Goal: Task Accomplishment & Management: Manage account settings

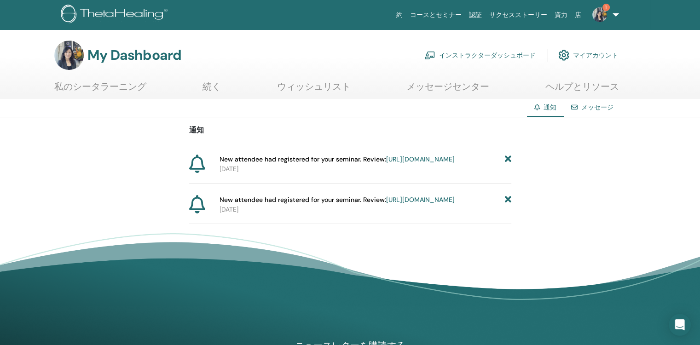
click at [506, 205] on icon at bounding box center [507, 200] width 6 height 10
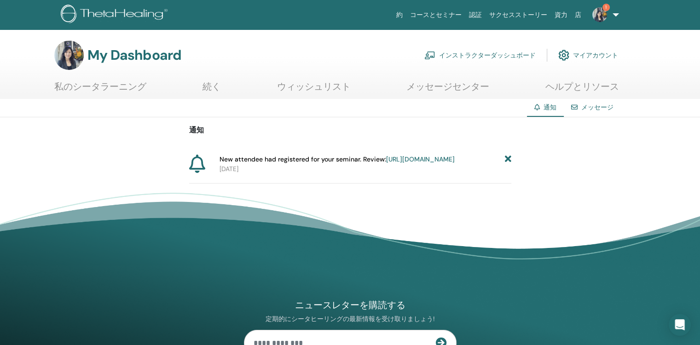
click at [508, 159] on icon at bounding box center [507, 160] width 6 height 10
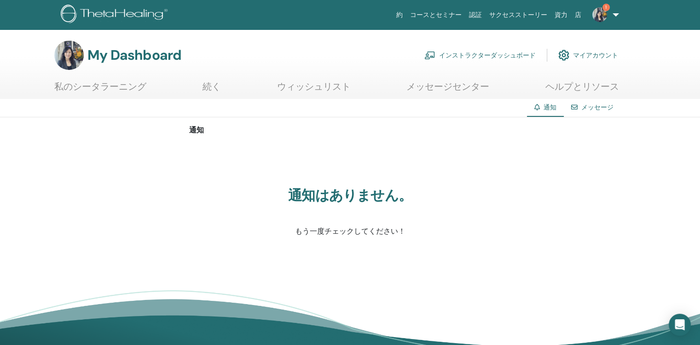
click at [495, 56] on link "インストラクターダッシュボード" at bounding box center [479, 55] width 111 height 20
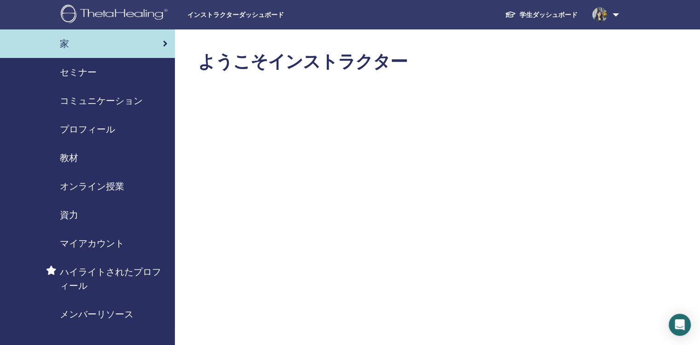
click at [87, 70] on span "セミナー" at bounding box center [78, 72] width 37 height 14
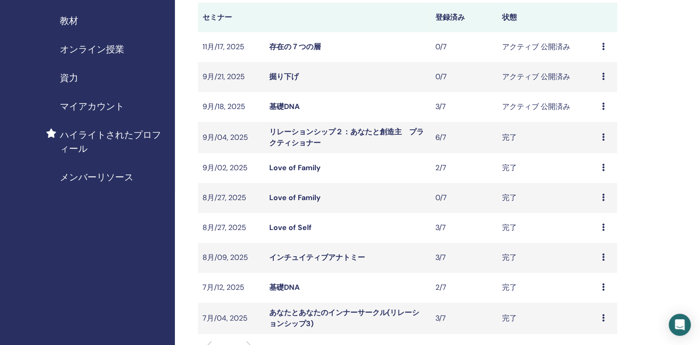
scroll to position [138, 0]
click at [602, 103] on icon at bounding box center [603, 105] width 3 height 7
click at [593, 137] on link "出席者" at bounding box center [589, 139] width 22 height 10
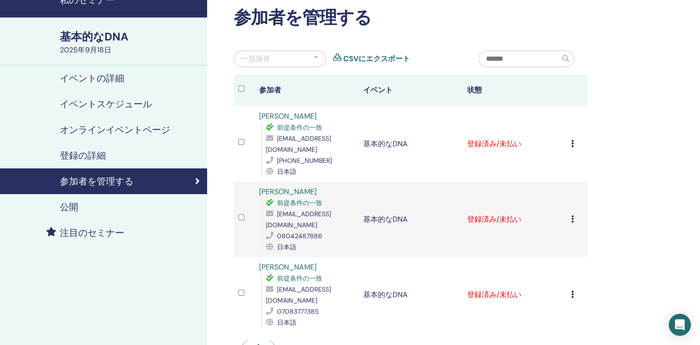
scroll to position [92, 0]
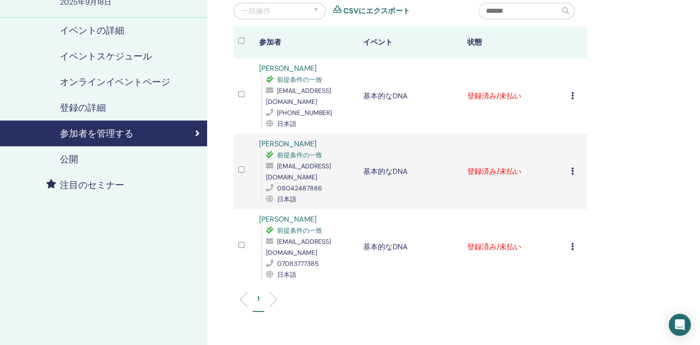
click at [572, 96] on icon at bounding box center [572, 95] width 3 height 7
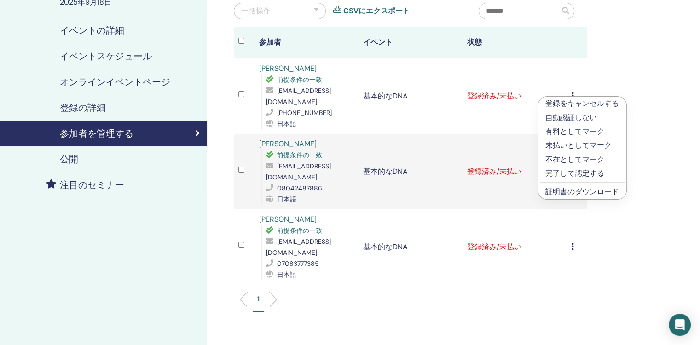
drag, startPoint x: 579, startPoint y: 157, endPoint x: 582, endPoint y: 171, distance: 14.0
click at [582, 171] on ul "登録をキャンセルする 自動認証しない 有料としてマーク 未払いとしてマーク 不在としてマーク 完了して認定する 証明書のダウンロード" at bounding box center [582, 148] width 88 height 103
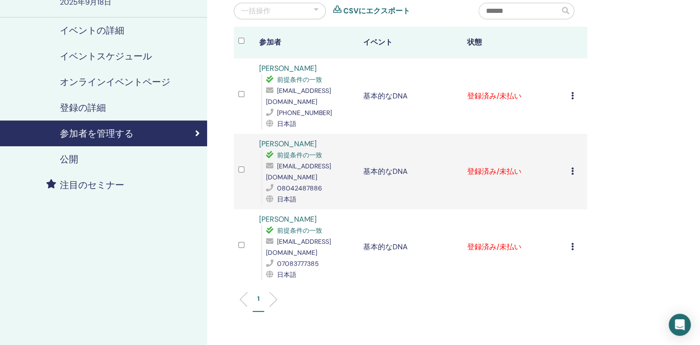
click at [570, 97] on td "登録をキャンセルする 自動認証しない 有料としてマーク 未払いとしてマーク 不在としてマーク 完了して認定する 証明書のダウンロード" at bounding box center [576, 95] width 21 height 75
click at [573, 96] on icon at bounding box center [572, 95] width 3 height 7
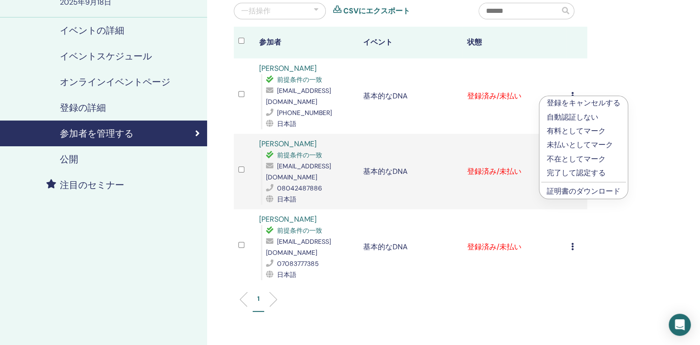
click at [599, 194] on link "証明書のダウンロード" at bounding box center [583, 191] width 74 height 10
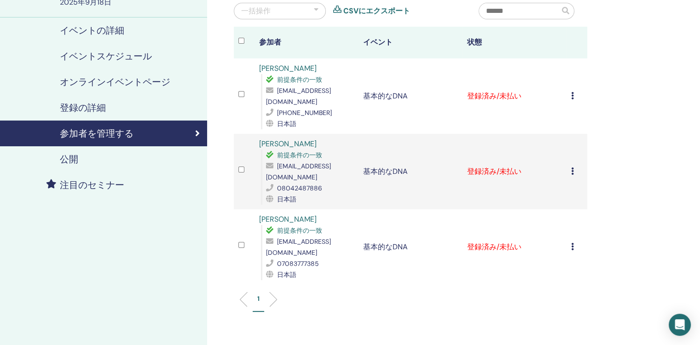
click at [571, 167] on icon at bounding box center [572, 170] width 3 height 7
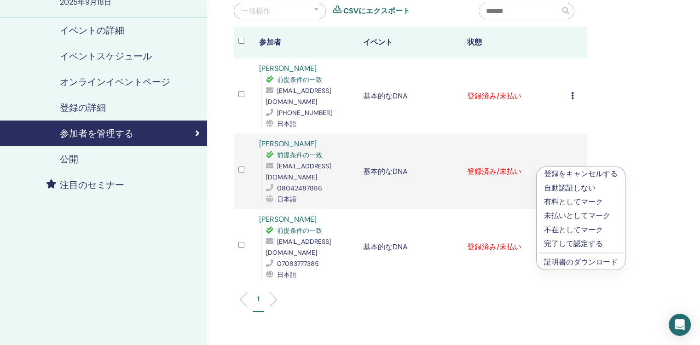
click at [589, 261] on link "証明書のダウンロード" at bounding box center [581, 262] width 74 height 10
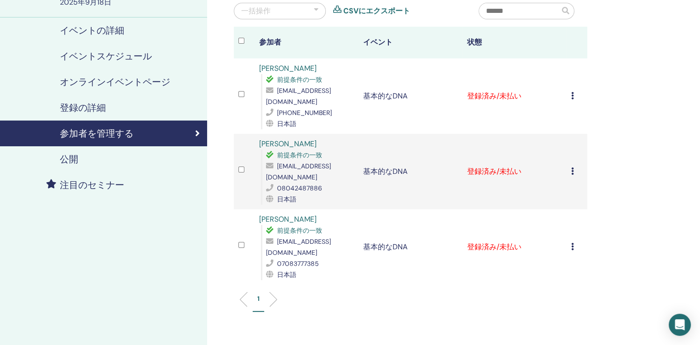
click at [572, 243] on icon at bounding box center [572, 246] width 3 height 7
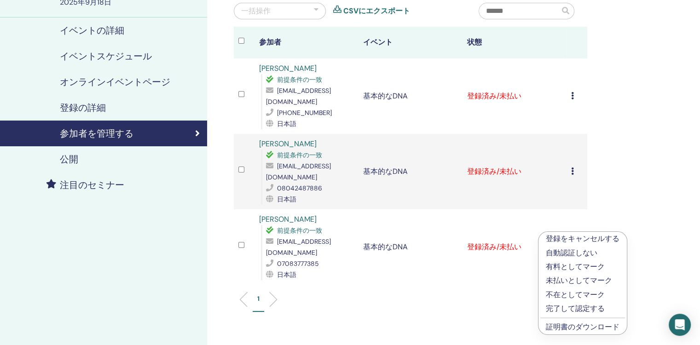
click at [579, 325] on link "証明書のダウンロード" at bounding box center [582, 327] width 74 height 10
